Goal: Ask a question

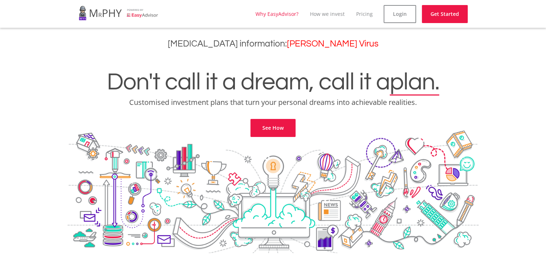
click at [278, 13] on link "Why EasyAdvisor?" at bounding box center [276, 13] width 43 height 7
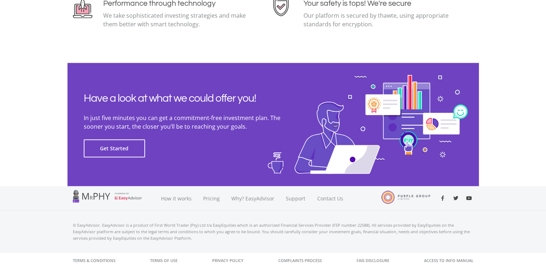
scroll to position [1630, 0]
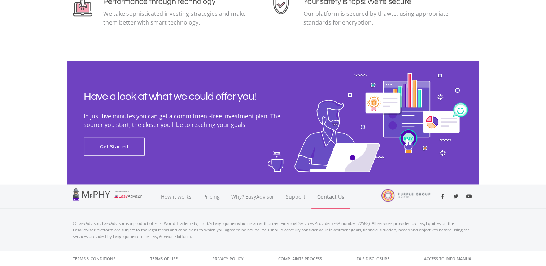
click at [330, 197] on link "Contact Us" at bounding box center [330, 197] width 38 height 24
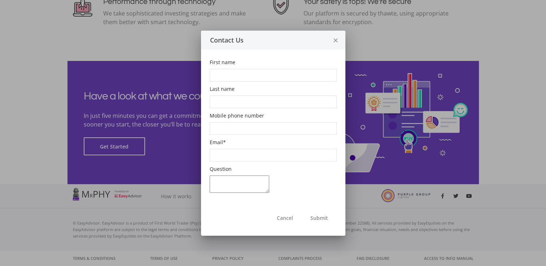
click at [214, 74] on input "First name" at bounding box center [273, 75] width 127 height 13
type input "[PERSON_NAME]"
type input "Thandeka"
type input "0712683014"
type input "[EMAIL_ADDRESS][DOMAIN_NAME]"
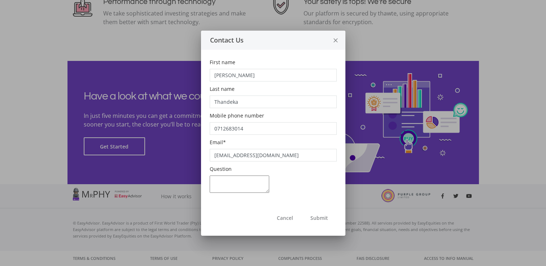
click at [241, 103] on input "Thandeka" at bounding box center [273, 102] width 127 height 13
type input "T"
type input "Motane"
click at [213, 182] on textarea "Question" at bounding box center [239, 184] width 59 height 17
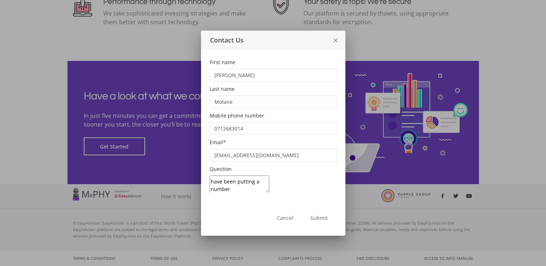
click at [231, 189] on textarea "I have been trying to withdraw and the message says the withdrawal amount must …" at bounding box center [239, 184] width 59 height 17
type textarea "I have been trying to withdraw and the message says the withdrawal amount must …"
click at [319, 221] on button "Submit" at bounding box center [318, 218] width 35 height 18
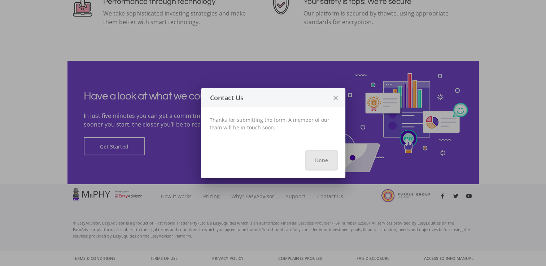
click at [321, 161] on button "Done" at bounding box center [321, 160] width 30 height 18
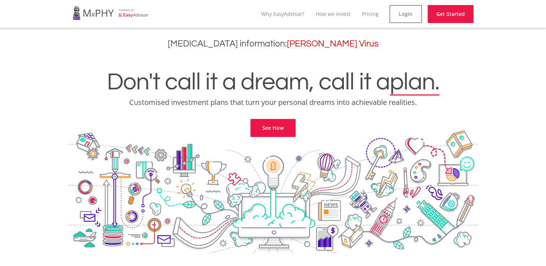
scroll to position [1630, 0]
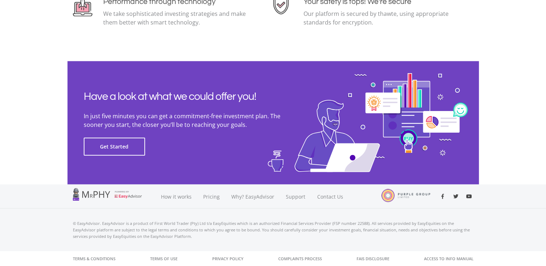
click at [339, 158] on section "Have a look at what we could offer you! In just five minutes you can get a comm…" at bounding box center [272, 122] width 411 height 123
